Goal: Navigation & Orientation: Understand site structure

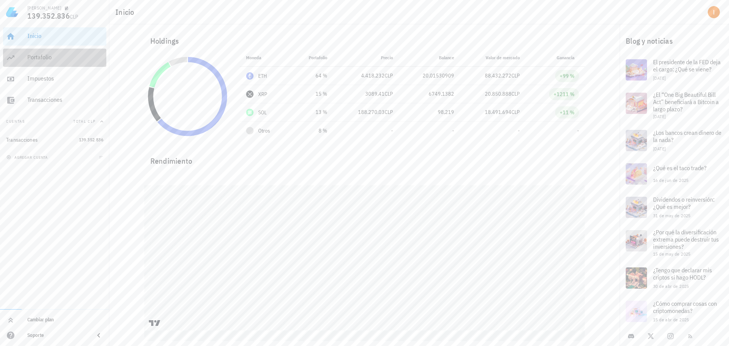
click at [84, 65] on div "Portafolio" at bounding box center [65, 57] width 76 height 17
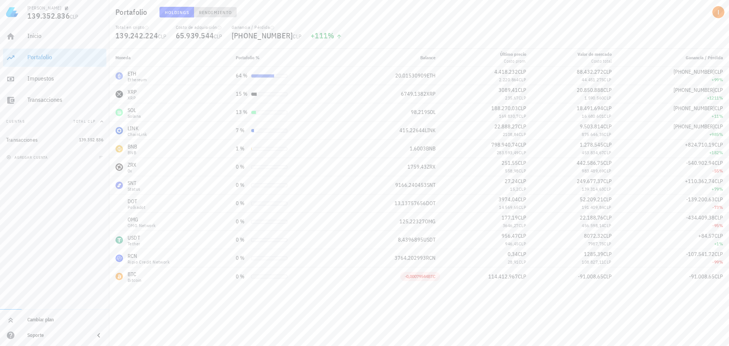
click at [218, 14] on span "Rendimiento" at bounding box center [214, 12] width 33 height 6
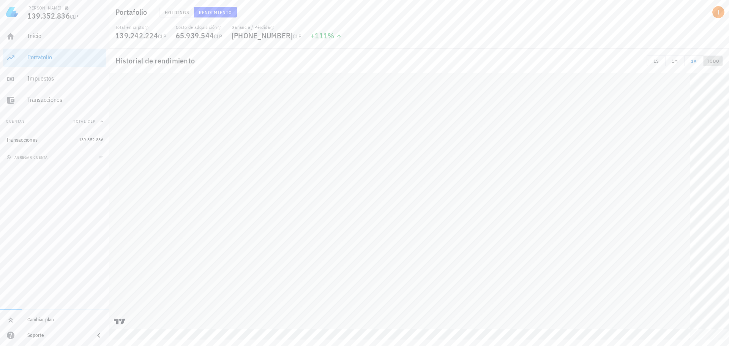
click at [709, 58] on span "TODO" at bounding box center [712, 61] width 13 height 6
click at [701, 224] on tr at bounding box center [418, 201] width 619 height 256
click at [700, 62] on button "1A" at bounding box center [693, 60] width 19 height 11
click at [708, 65] on button "TODO" at bounding box center [712, 60] width 19 height 11
click at [37, 33] on div "Inicio" at bounding box center [65, 35] width 76 height 7
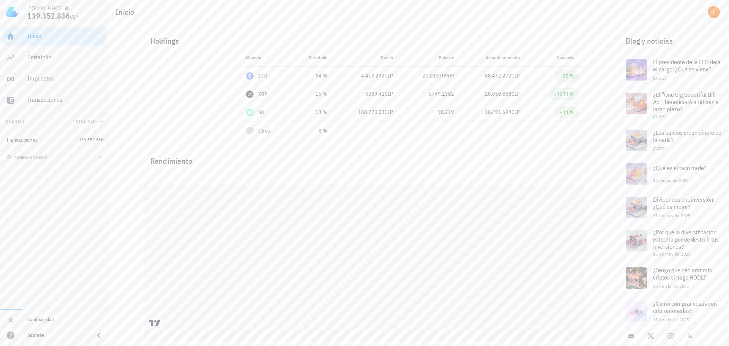
click at [173, 99] on div at bounding box center [187, 96] width 87 height 87
click at [51, 87] on div "Impuestos" at bounding box center [65, 78] width 76 height 17
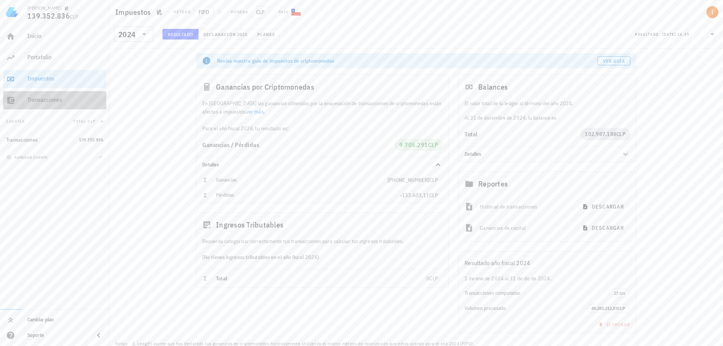
click at [51, 97] on div "Transacciones" at bounding box center [65, 99] width 76 height 7
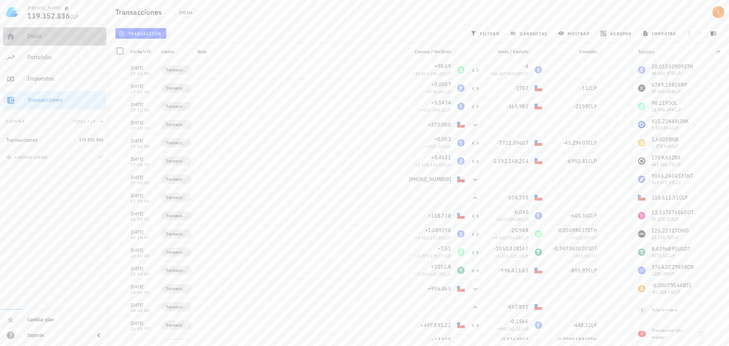
drag, startPoint x: 63, startPoint y: 32, endPoint x: 80, endPoint y: 30, distance: 17.2
click at [63, 32] on div "Inicio" at bounding box center [65, 36] width 76 height 17
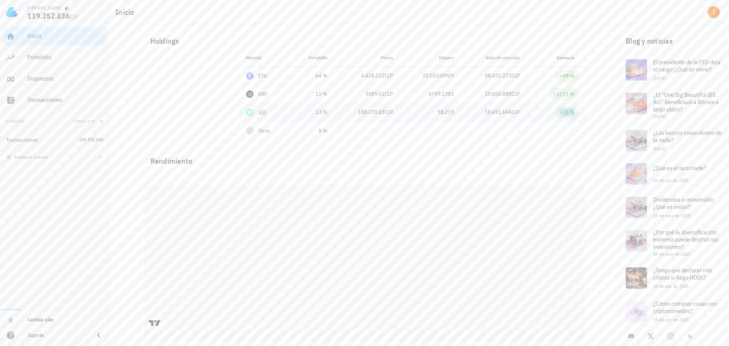
click at [557, 115] on span "+11 %" at bounding box center [567, 112] width 24 height 12
click at [71, 74] on div "Impuestos" at bounding box center [65, 78] width 76 height 17
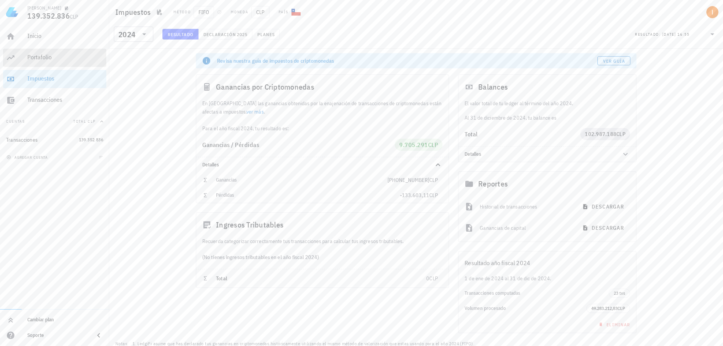
click at [75, 61] on div "Portafolio" at bounding box center [65, 57] width 76 height 7
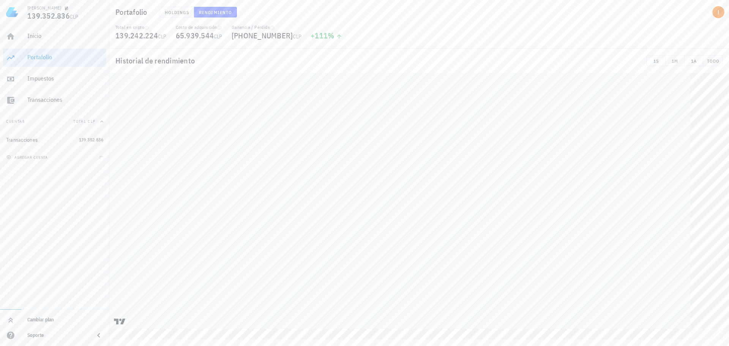
click at [172, 19] on div "Holdings Rendimiento" at bounding box center [316, 12] width 323 height 20
click at [173, 16] on button "Holdings" at bounding box center [176, 12] width 35 height 11
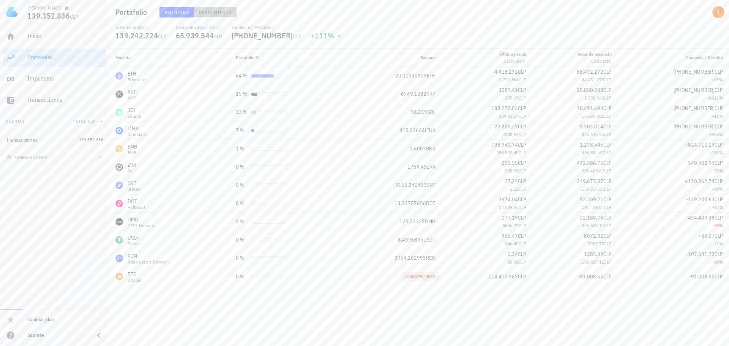
click at [207, 13] on span "Rendimiento" at bounding box center [214, 12] width 33 height 6
